Goal: Find specific page/section: Find specific page/section

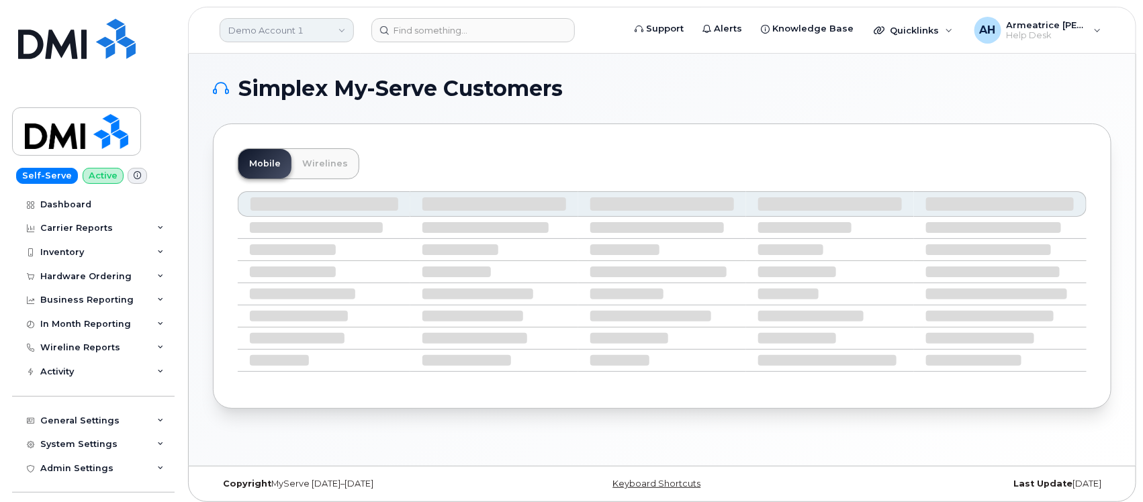
click at [316, 18] on link "Demo Account 1" at bounding box center [287, 30] width 134 height 24
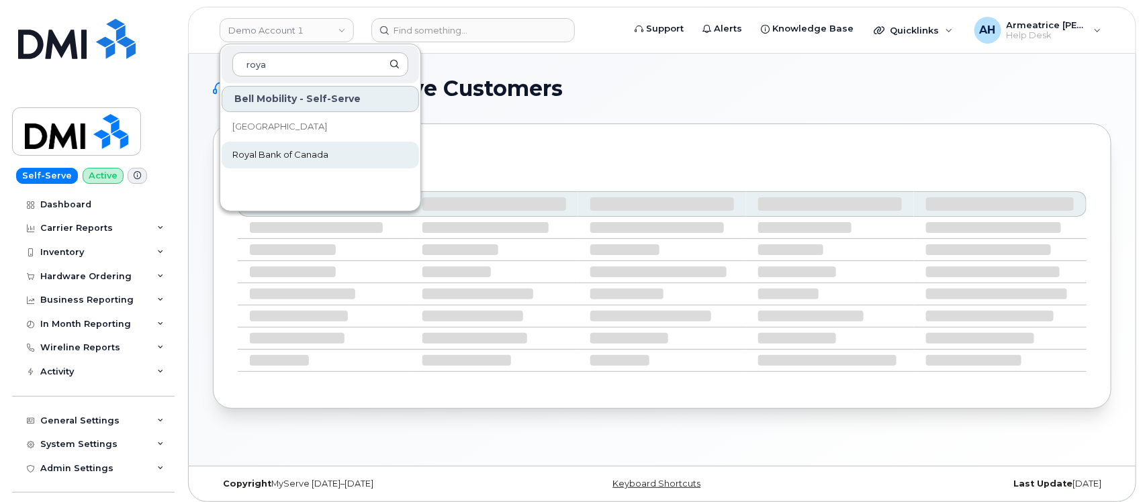
type input "roya"
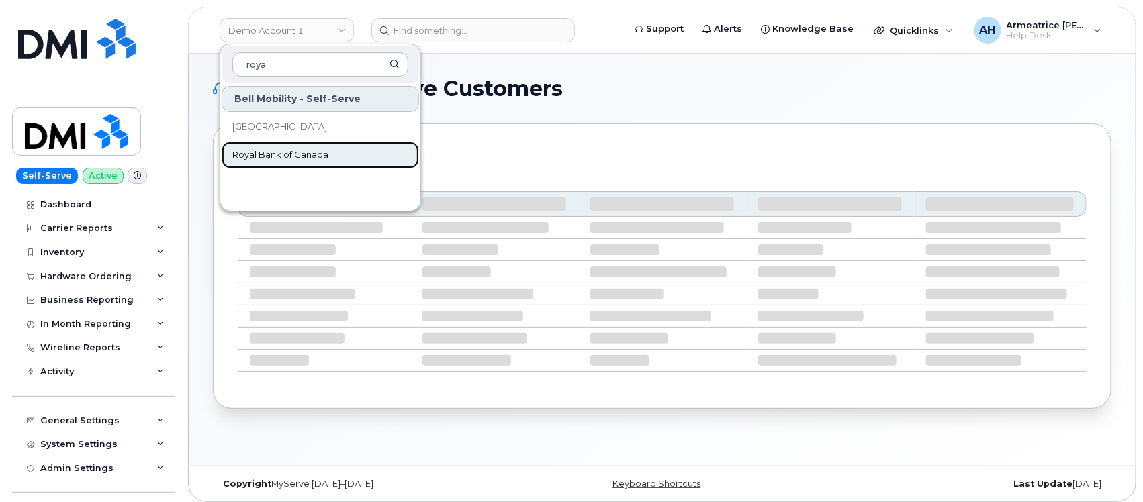
click at [318, 156] on span "Royal Bank of Canada" at bounding box center [280, 154] width 96 height 13
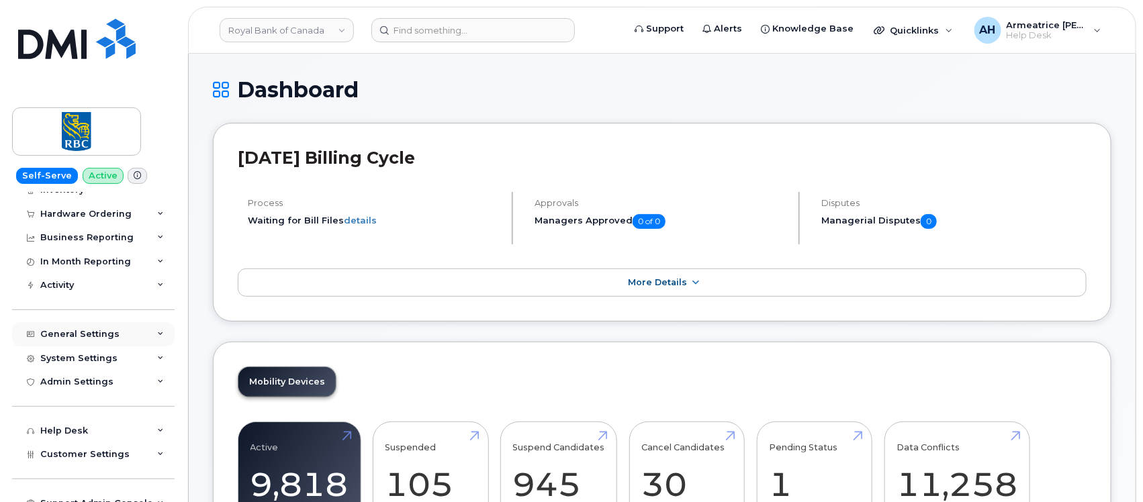
scroll to position [79, 0]
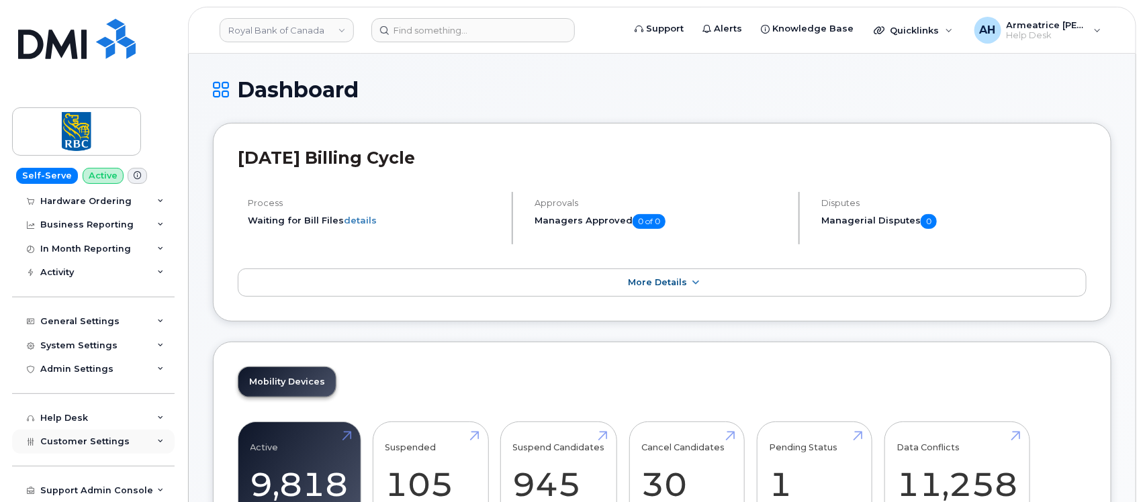
click at [142, 441] on div "Customer Settings" at bounding box center [93, 442] width 162 height 24
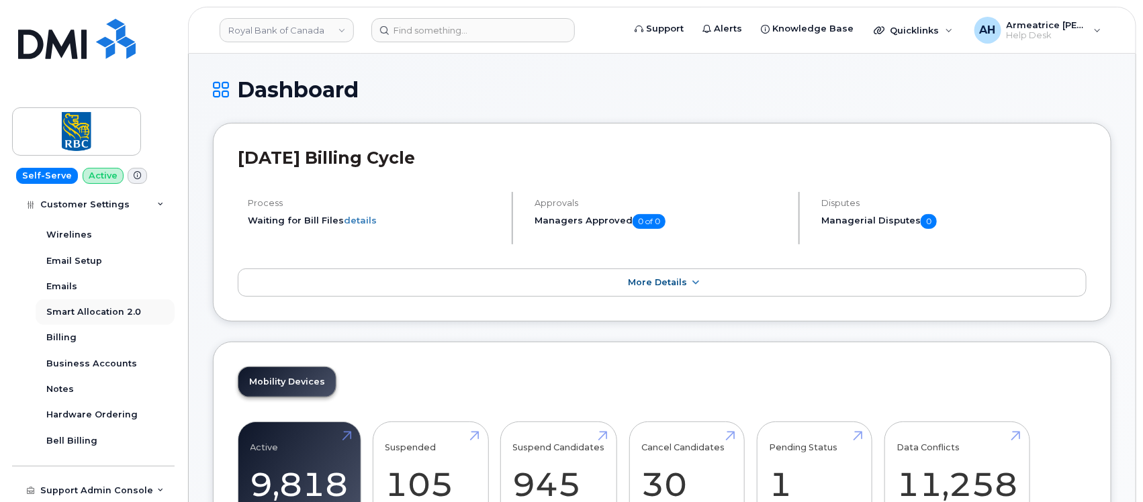
scroll to position [438, 0]
click at [119, 360] on div "Business Accounts" at bounding box center [91, 364] width 91 height 12
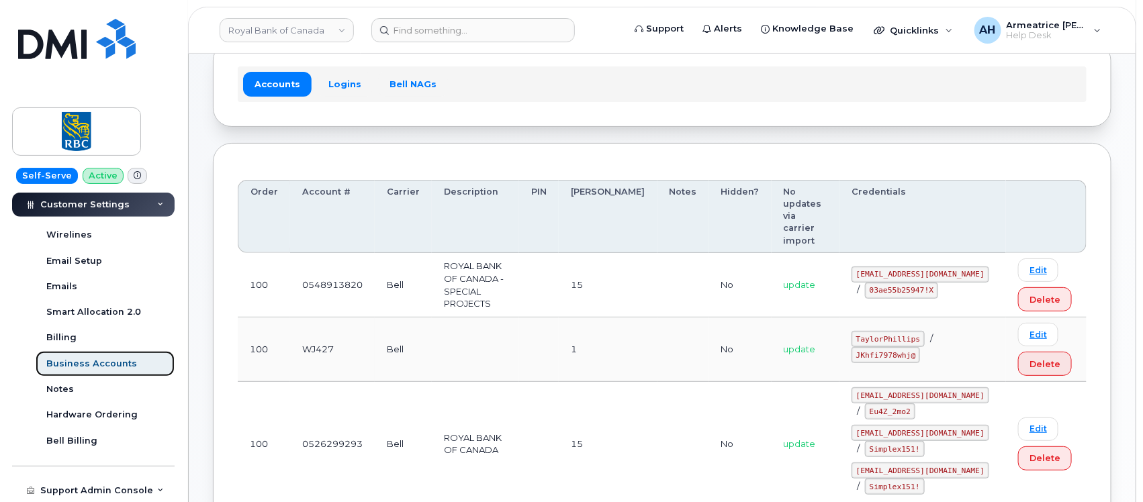
scroll to position [168, 0]
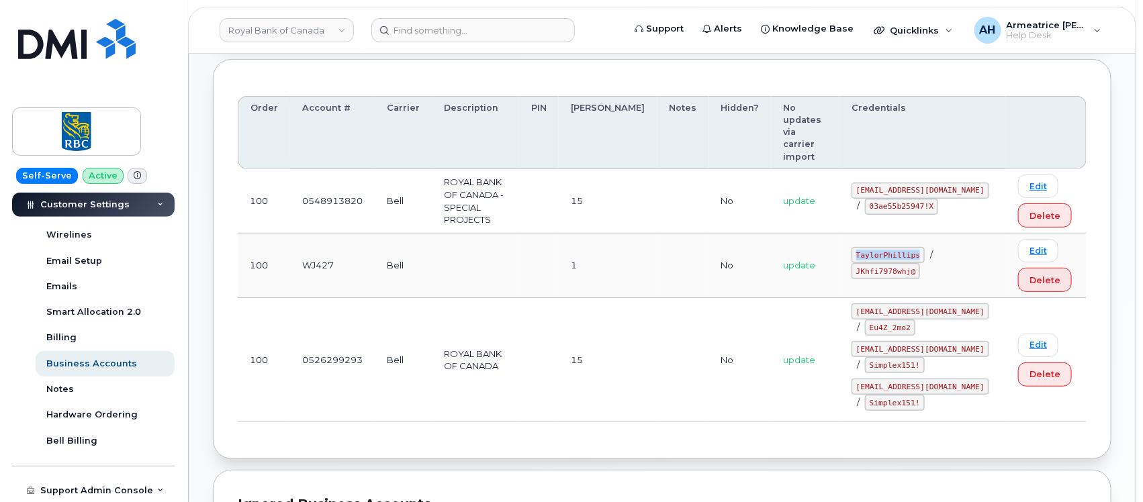
drag, startPoint x: 861, startPoint y: 219, endPoint x: 924, endPoint y: 220, distance: 63.1
click at [924, 247] on code "TaylorPhillips" at bounding box center [887, 255] width 73 height 16
copy code "TaylorPhillips"
drag, startPoint x: 863, startPoint y: 240, endPoint x: 921, endPoint y: 243, distance: 58.5
click at [920, 263] on code "JKhfi7978whj@" at bounding box center [885, 271] width 68 height 16
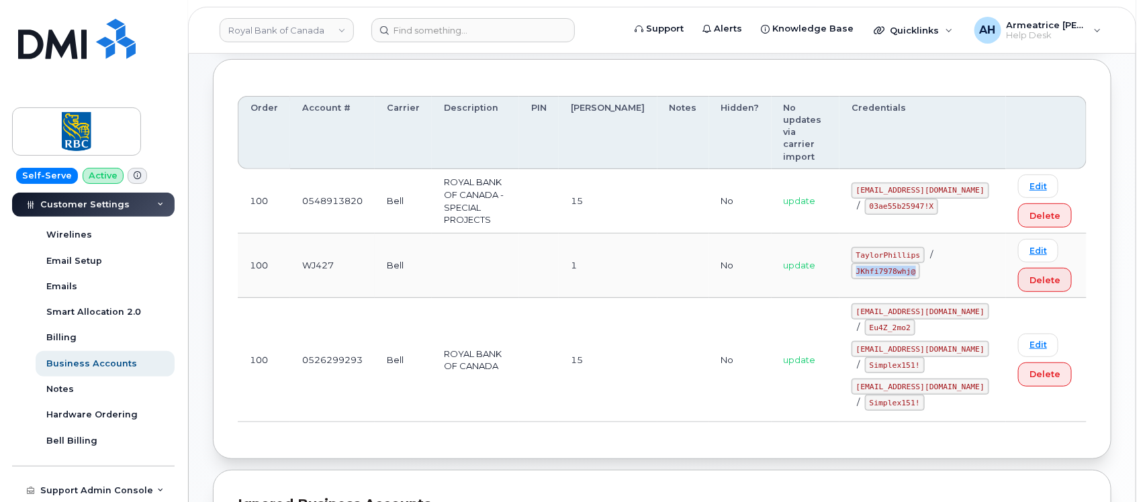
copy code "JKhfi7978whj@"
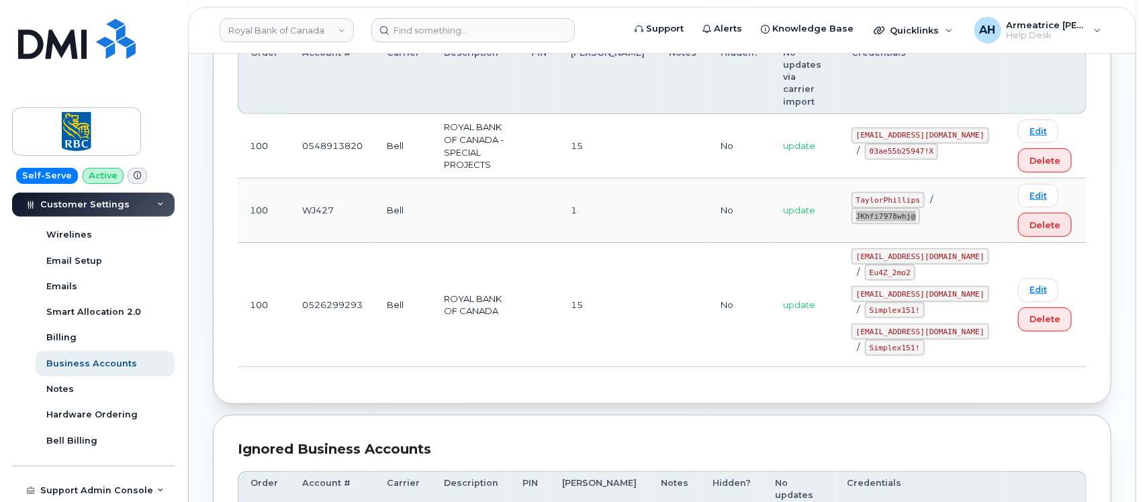
scroll to position [252, 0]
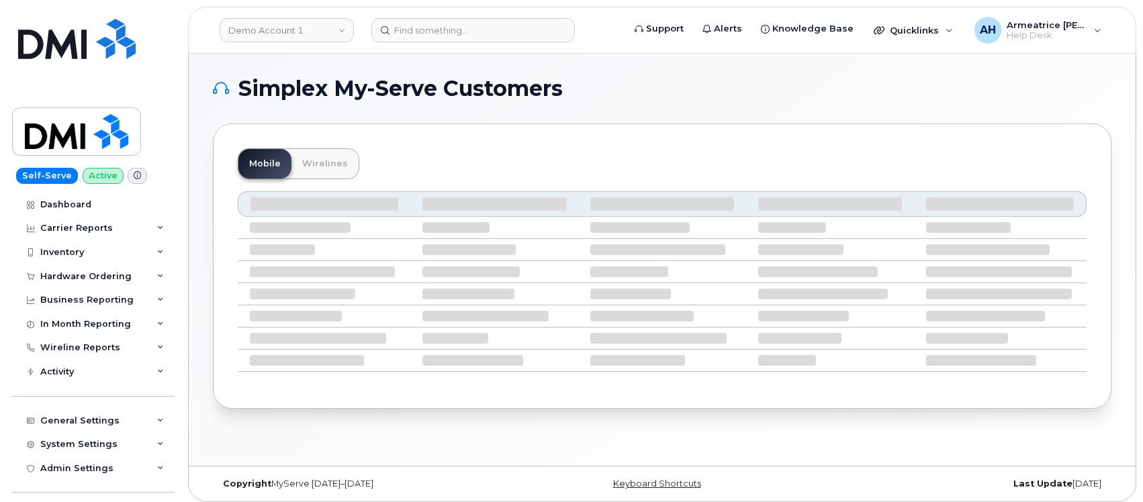
scroll to position [7, 0]
